Goal: Transaction & Acquisition: Purchase product/service

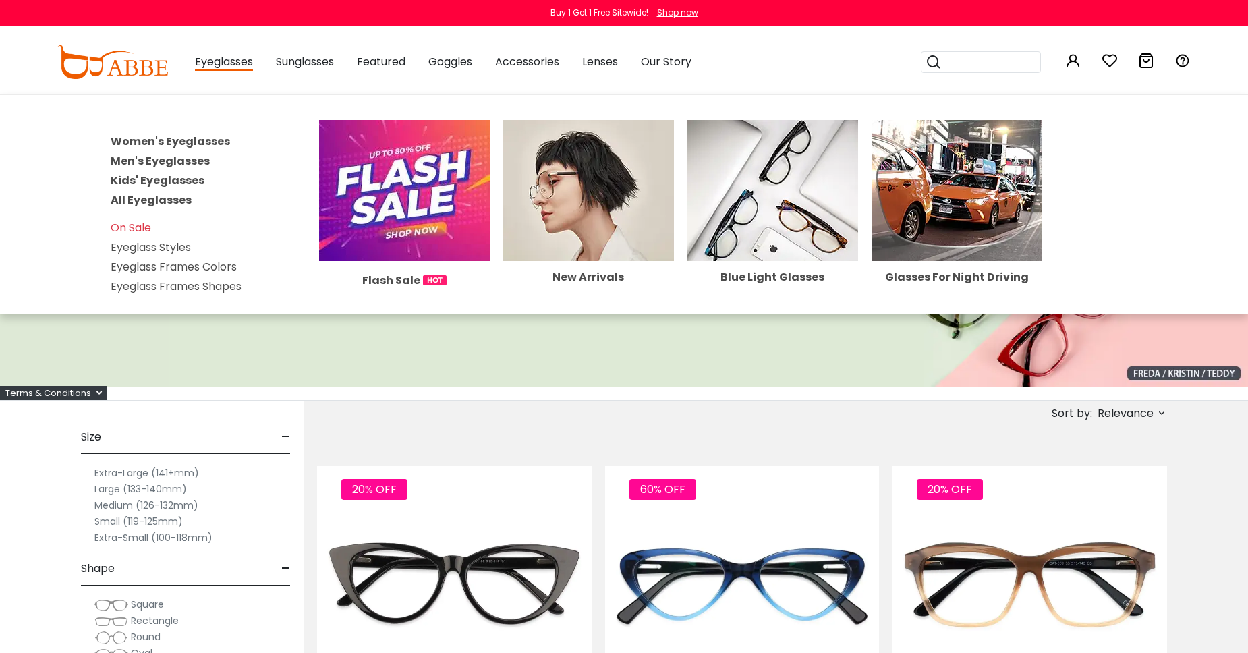
click at [146, 160] on link "Men's Eyeglasses" at bounding box center [160, 161] width 99 height 16
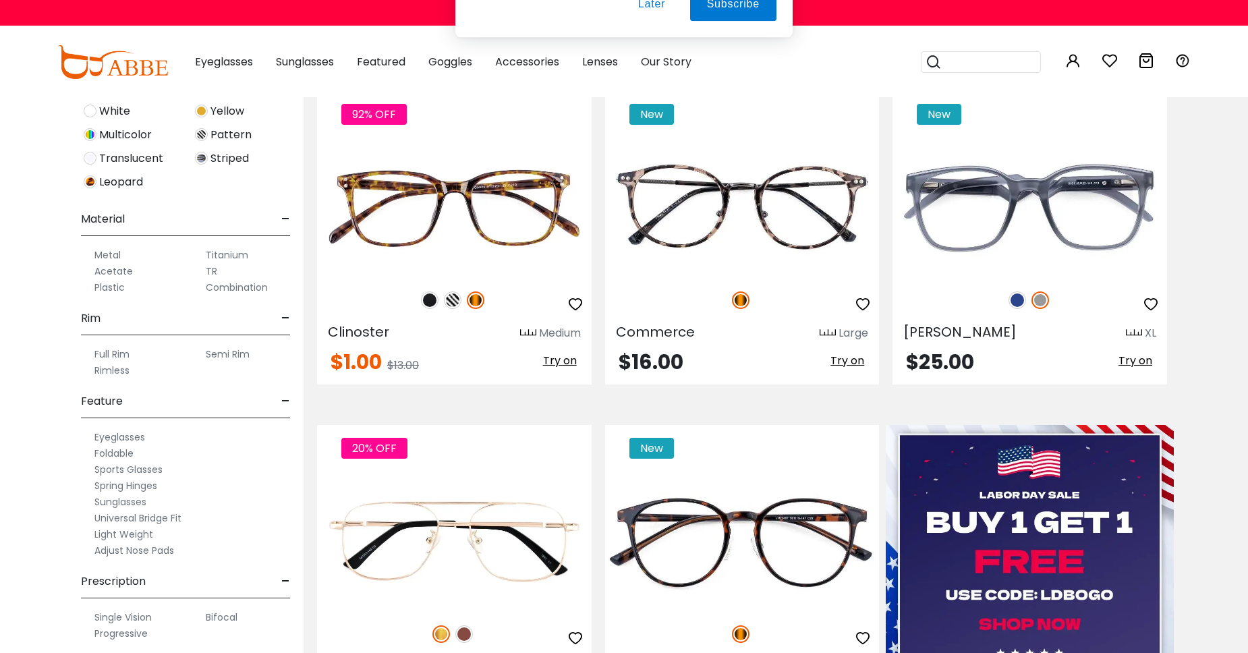
scroll to position [527, 0]
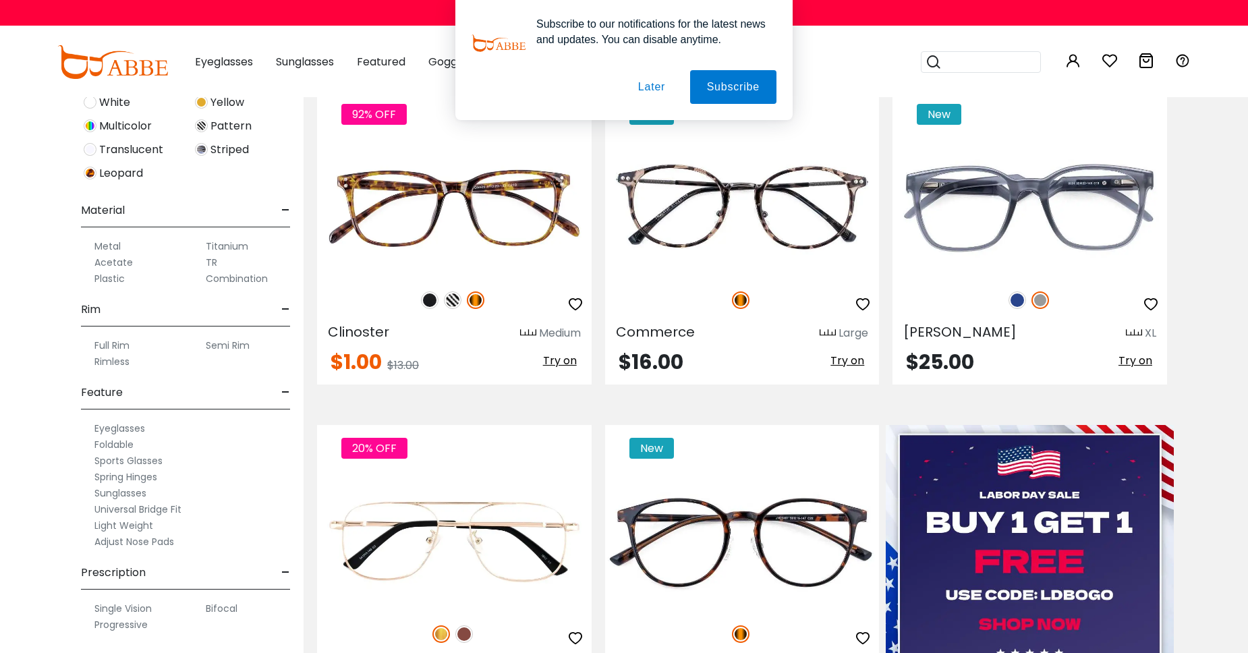
click at [115, 362] on label "Rimless" at bounding box center [111, 362] width 35 height 16
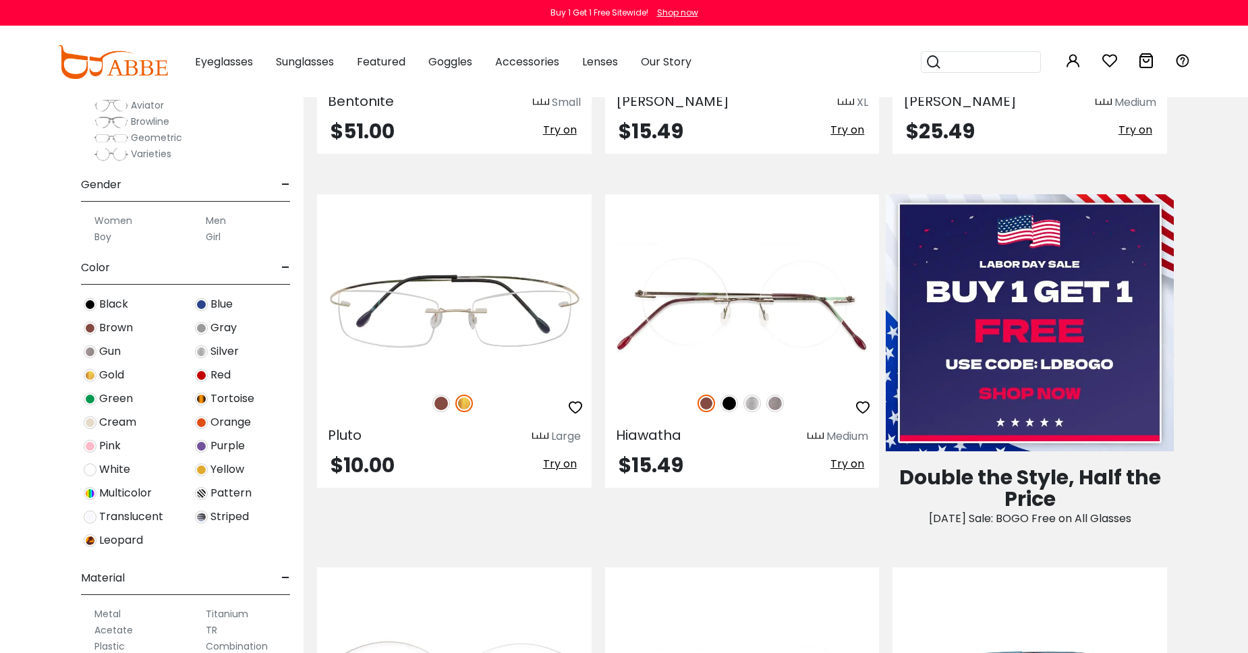
scroll to position [466, 0]
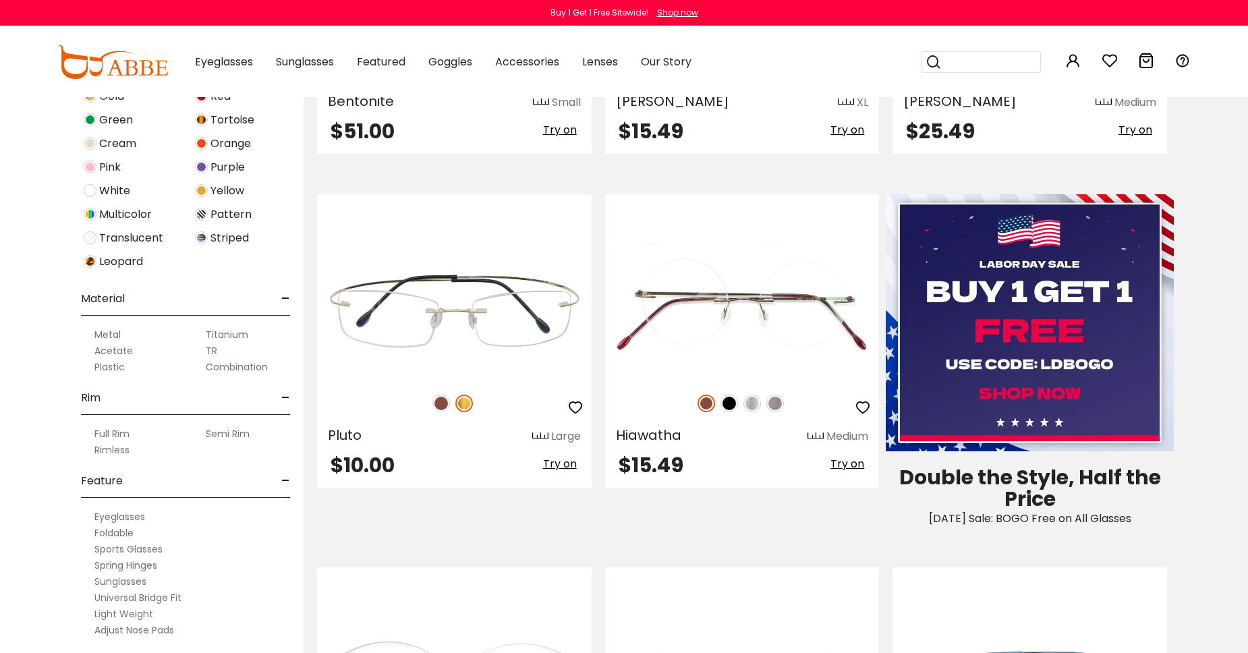
click at [219, 334] on label "Titanium" at bounding box center [227, 335] width 43 height 16
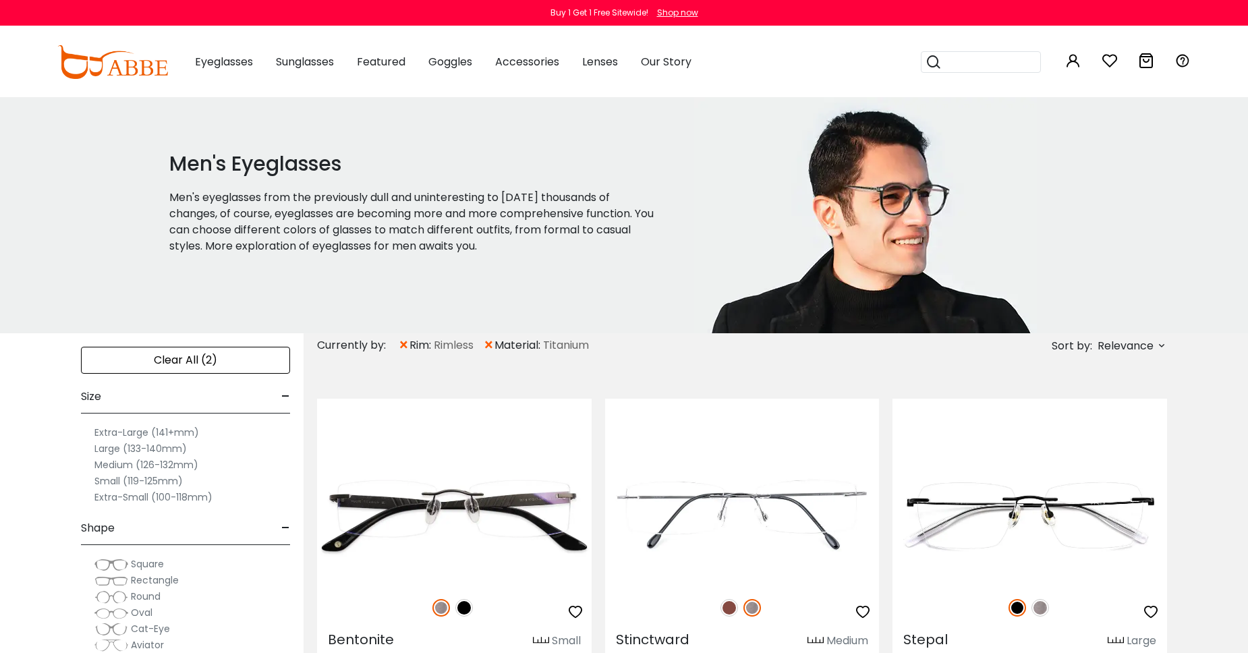
scroll to position [77, 0]
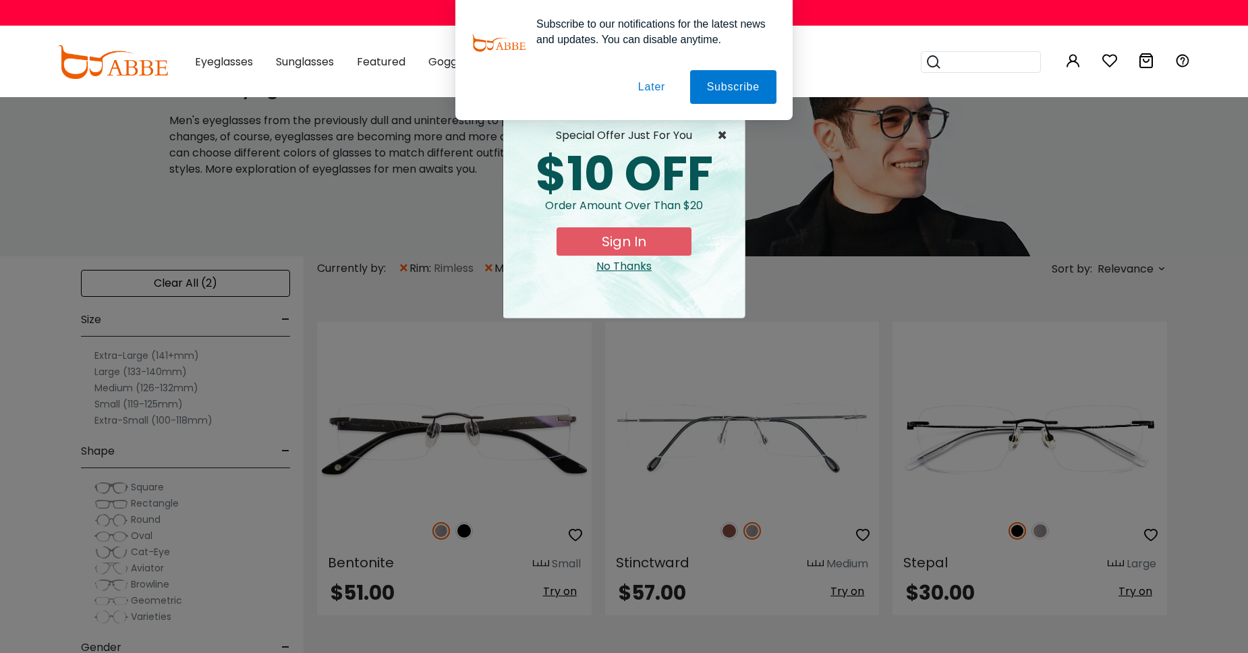
click at [727, 139] on span "×" at bounding box center [725, 136] width 17 height 16
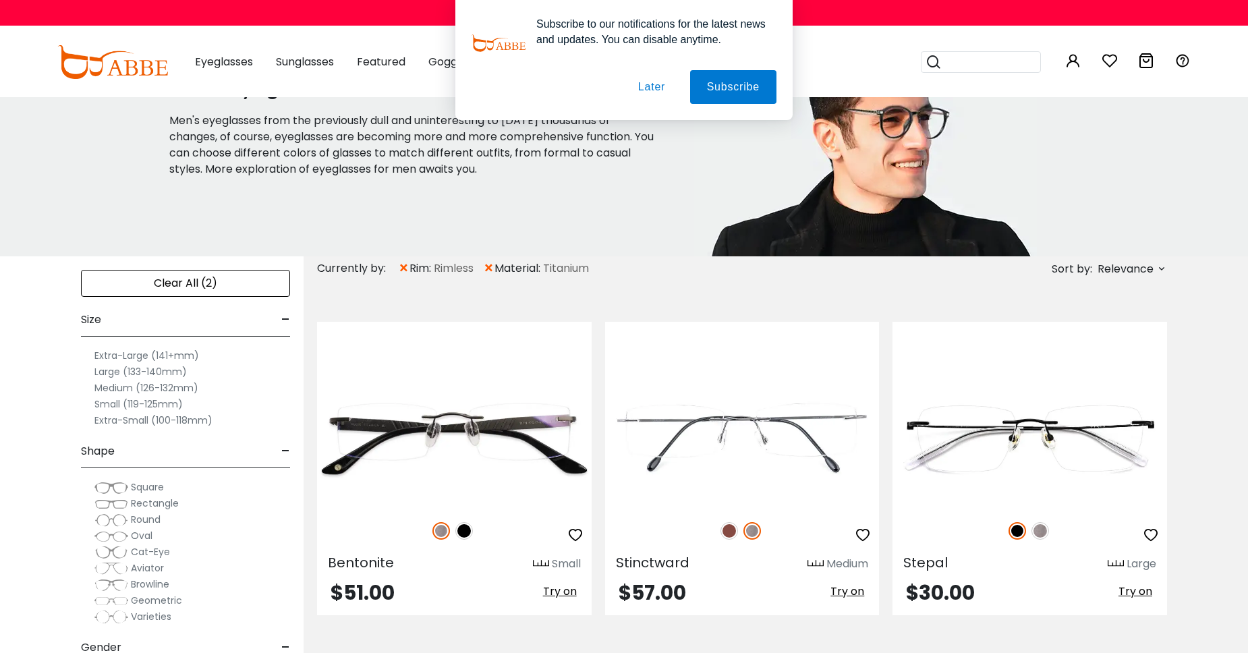
click at [0, 0] on button "Later" at bounding box center [0, 0] width 0 height 0
